Goal: Task Accomplishment & Management: Complete application form

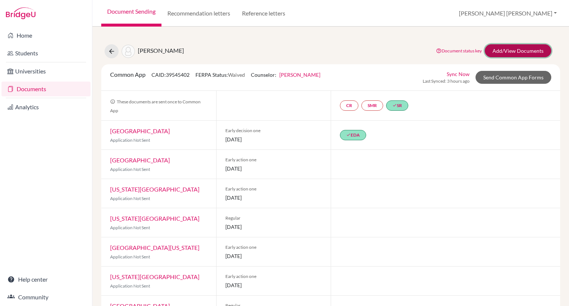
click at [514, 51] on link "Add/View Documents" at bounding box center [518, 50] width 67 height 13
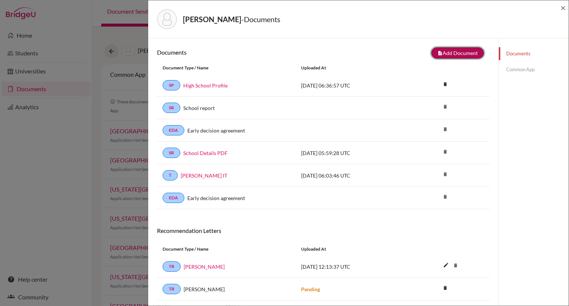
click at [460, 53] on button "note_add Add Document" at bounding box center [457, 52] width 53 height 11
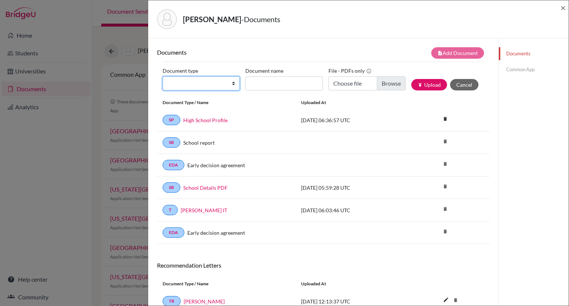
click at [234, 84] on select "Change explanation for Common App reports Counselor recommendation Internationa…" at bounding box center [201, 84] width 77 height 14
select select "4"
click at [163, 77] on select "Change explanation for Common App reports Counselor recommendation Internationa…" at bounding box center [201, 84] width 77 height 14
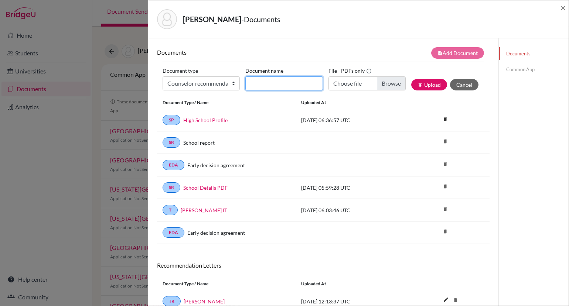
click at [259, 83] on input "Document name" at bounding box center [283, 84] width 77 height 14
type input "Lauren Cumings Counselor Recommendation"
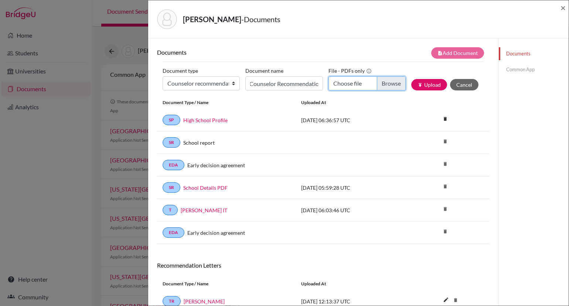
click at [397, 84] on input "Choose file" at bounding box center [367, 84] width 77 height 14
type input "C:\fakepath\Lauren Cumings Counselor Letter of Recommendation.pdf"
click at [425, 84] on button "publish Upload" at bounding box center [429, 84] width 36 height 11
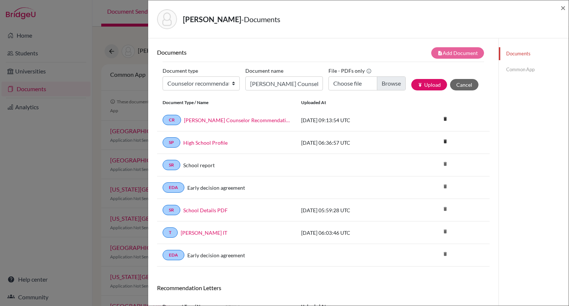
click at [518, 70] on link "Common App" at bounding box center [534, 69] width 70 height 13
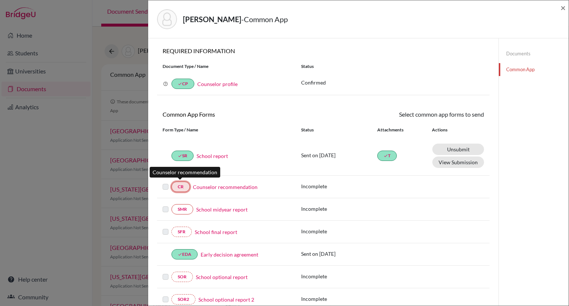
click at [181, 185] on link "CR" at bounding box center [181, 187] width 18 height 10
click at [206, 185] on link "Counselor recommendation" at bounding box center [225, 187] width 65 height 8
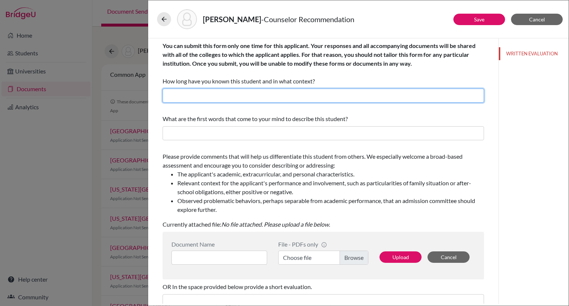
click at [180, 98] on input "text" at bounding box center [324, 96] width 322 height 14
type input "12 years, as school counselor and more recently as her university counselor"
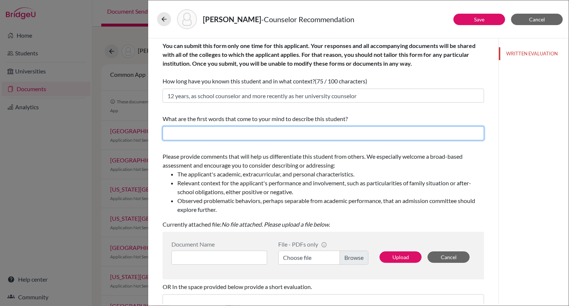
click at [169, 134] on input "text" at bounding box center [324, 133] width 322 height 14
type input "Responsible; Caring; Well-balanced"
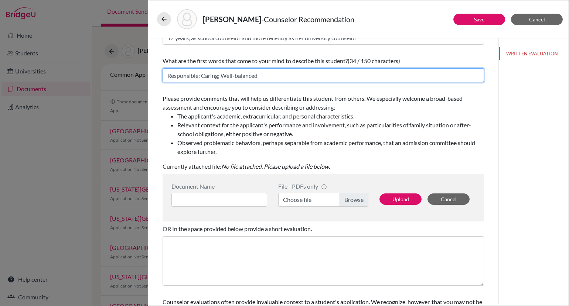
scroll to position [65, 0]
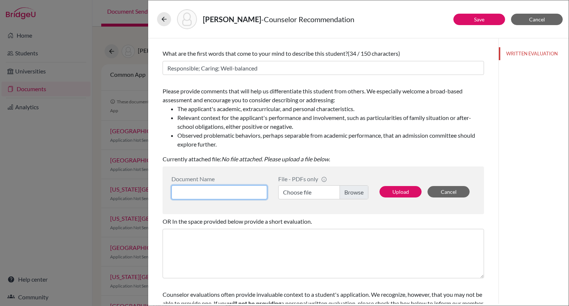
click at [218, 188] on input at bounding box center [220, 193] width 96 height 14
type input "Lauren Cumings Counselor Letter of Recommendation"
click at [353, 191] on label "Choose file" at bounding box center [323, 193] width 90 height 14
click at [353, 191] on input "Choose file" at bounding box center [323, 193] width 90 height 14
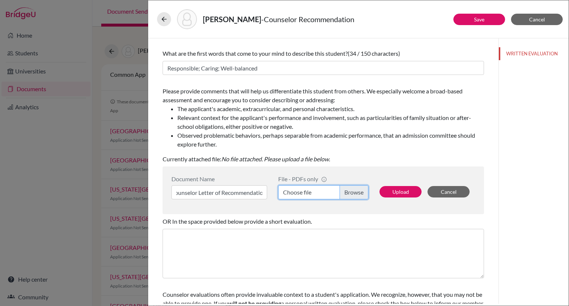
scroll to position [0, 0]
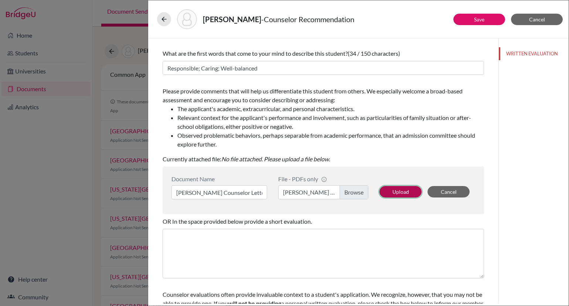
click at [401, 189] on button "Upload" at bounding box center [401, 191] width 42 height 11
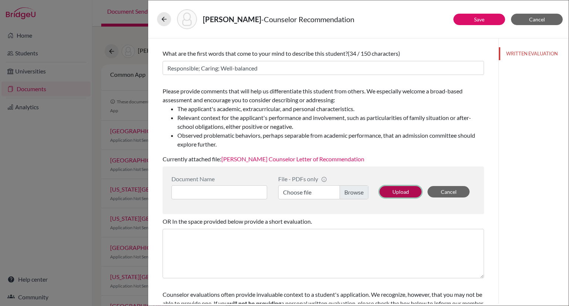
scroll to position [104, 0]
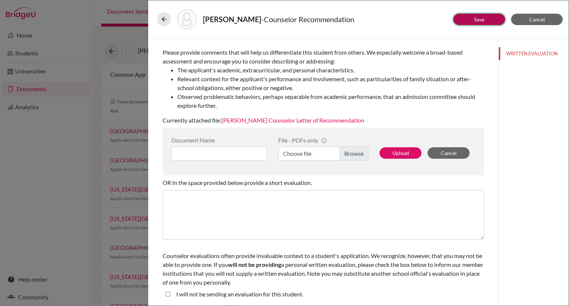
click at [482, 18] on link "Save" at bounding box center [479, 19] width 10 height 6
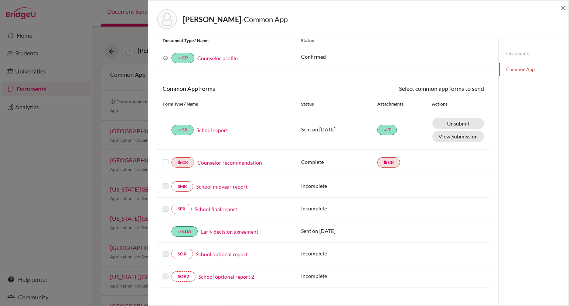
scroll to position [29, 0]
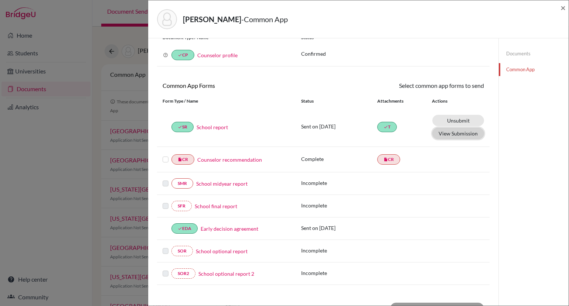
click at [462, 132] on button "View Submission" at bounding box center [458, 133] width 52 height 11
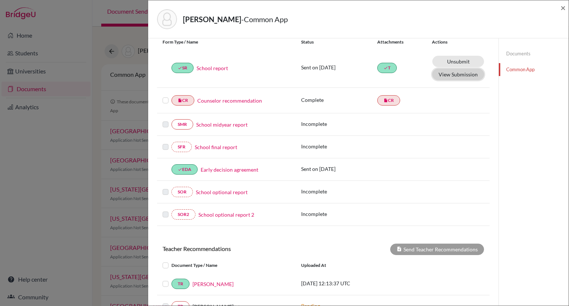
scroll to position [80, 0]
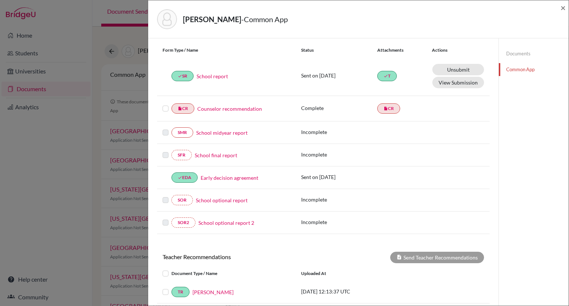
click at [166, 104] on label at bounding box center [166, 104] width 6 height 0
click at [0, 0] on input "checkbox" at bounding box center [0, 0] width 0 height 0
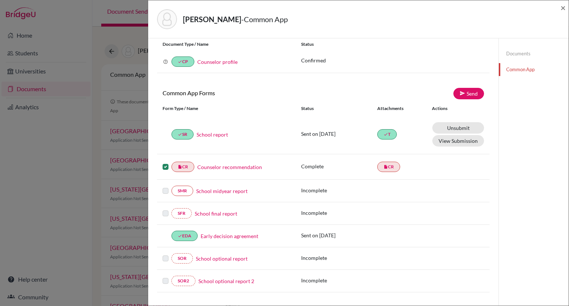
scroll to position [0, 0]
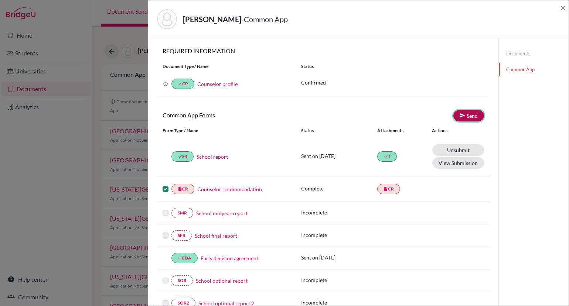
click at [469, 114] on link "Send" at bounding box center [469, 115] width 31 height 11
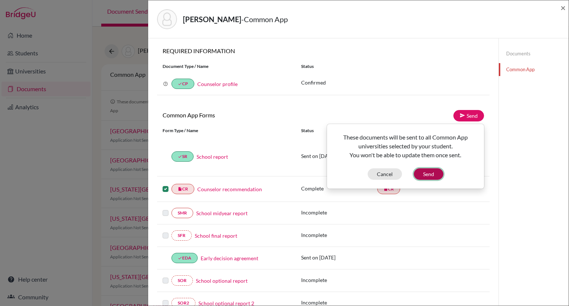
click at [428, 175] on button "Send" at bounding box center [429, 174] width 30 height 11
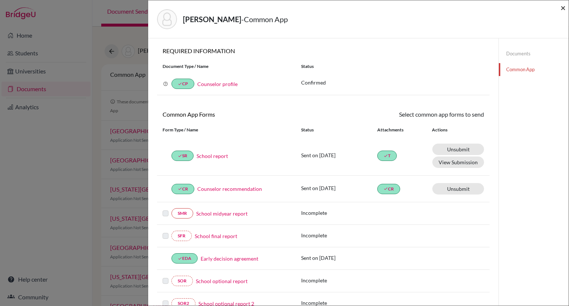
click at [564, 7] on span "×" at bounding box center [563, 7] width 5 height 11
